Goal: Transaction & Acquisition: Obtain resource

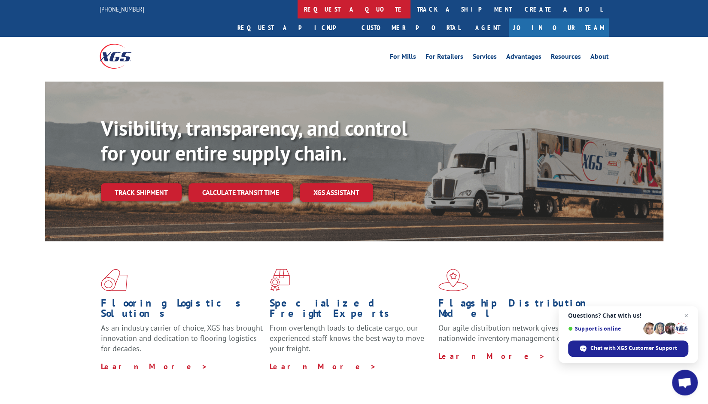
click at [298, 6] on link "request a quote" at bounding box center [354, 9] width 113 height 18
click at [420, 116] on div "Visibility, transparency, and control for your entire supply chain. Track shipm…" at bounding box center [382, 176] width 563 height 120
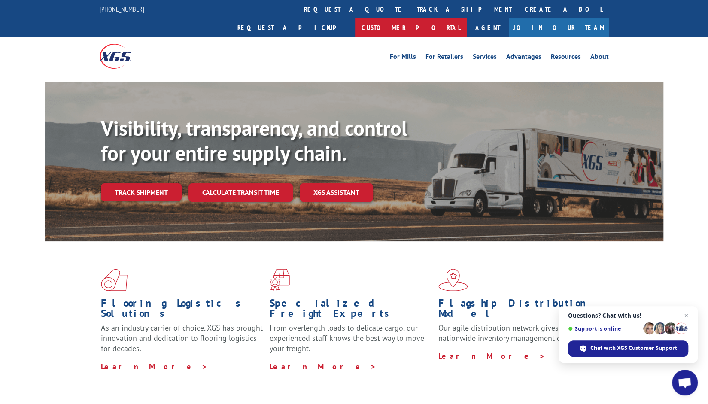
click at [467, 18] on link "Customer Portal" at bounding box center [411, 27] width 112 height 18
